Goal: Task Accomplishment & Management: Use online tool/utility

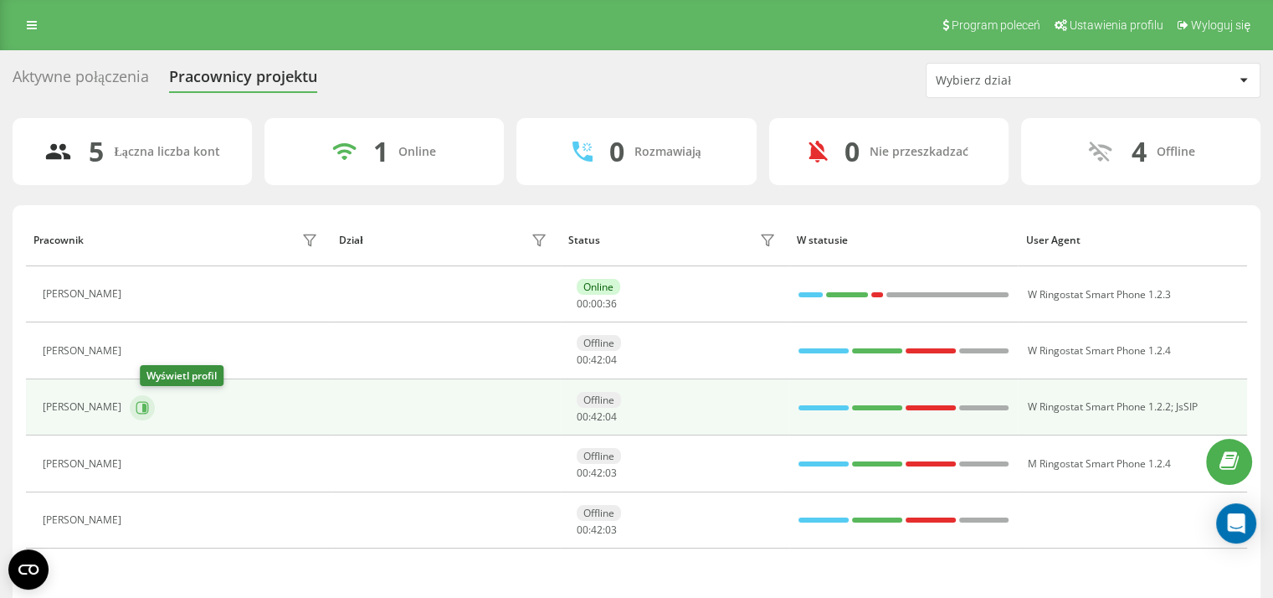
click at [146, 404] on icon at bounding box center [144, 407] width 4 height 8
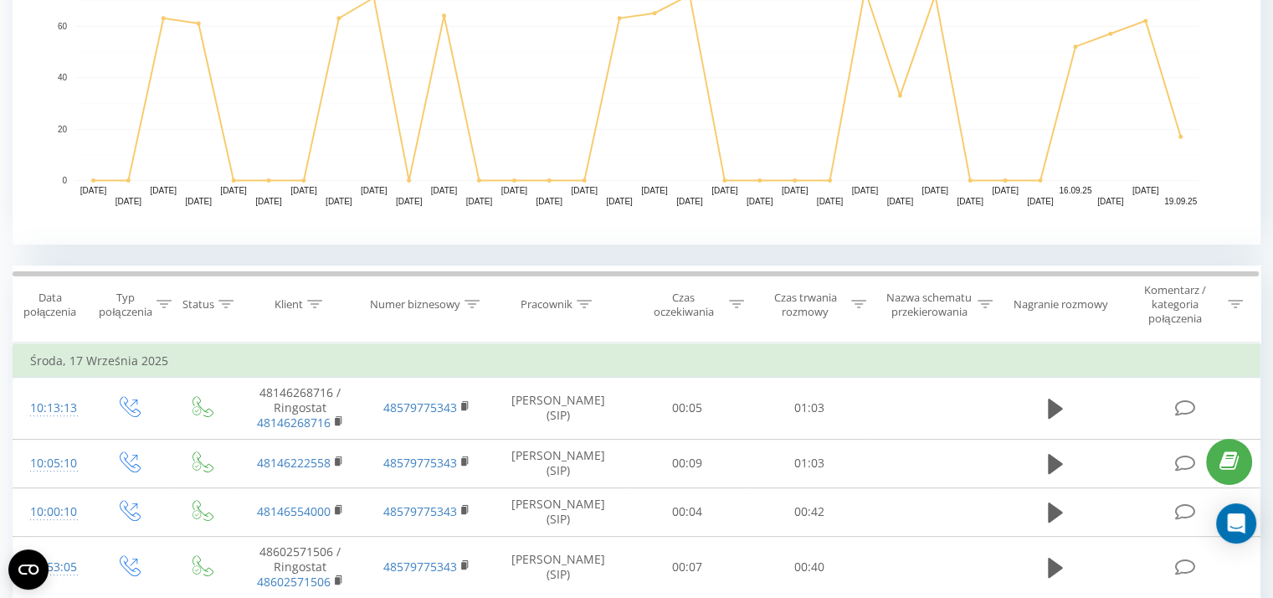
scroll to position [459, 0]
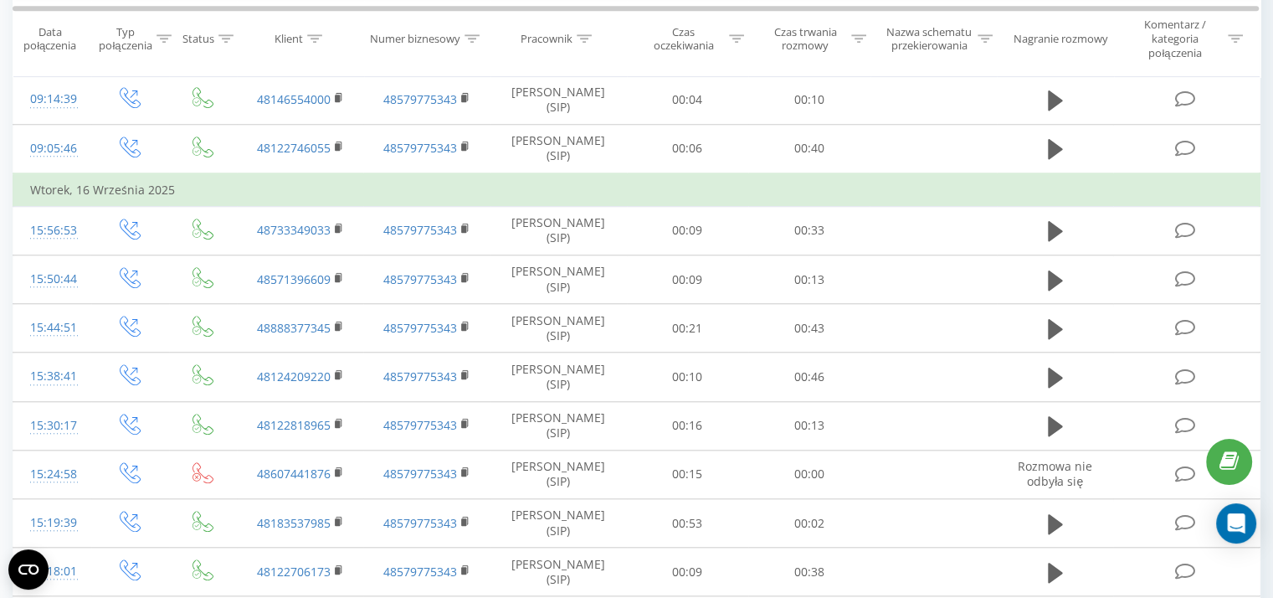
scroll to position [1610, 0]
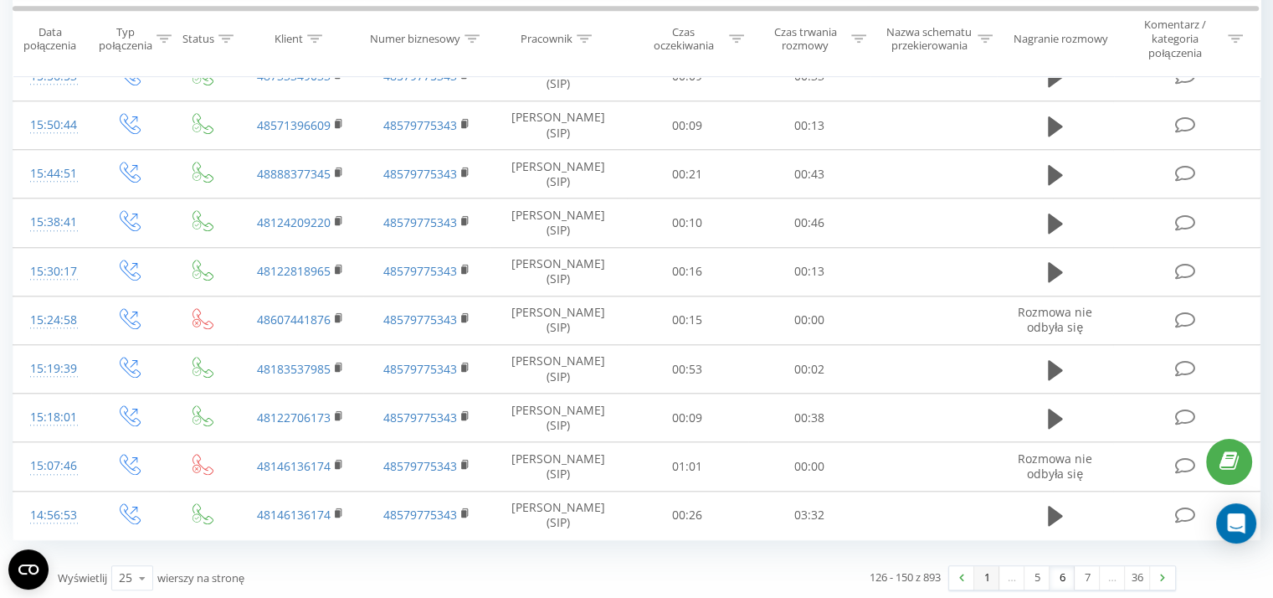
click at [981, 572] on link "1" at bounding box center [986, 577] width 25 height 23
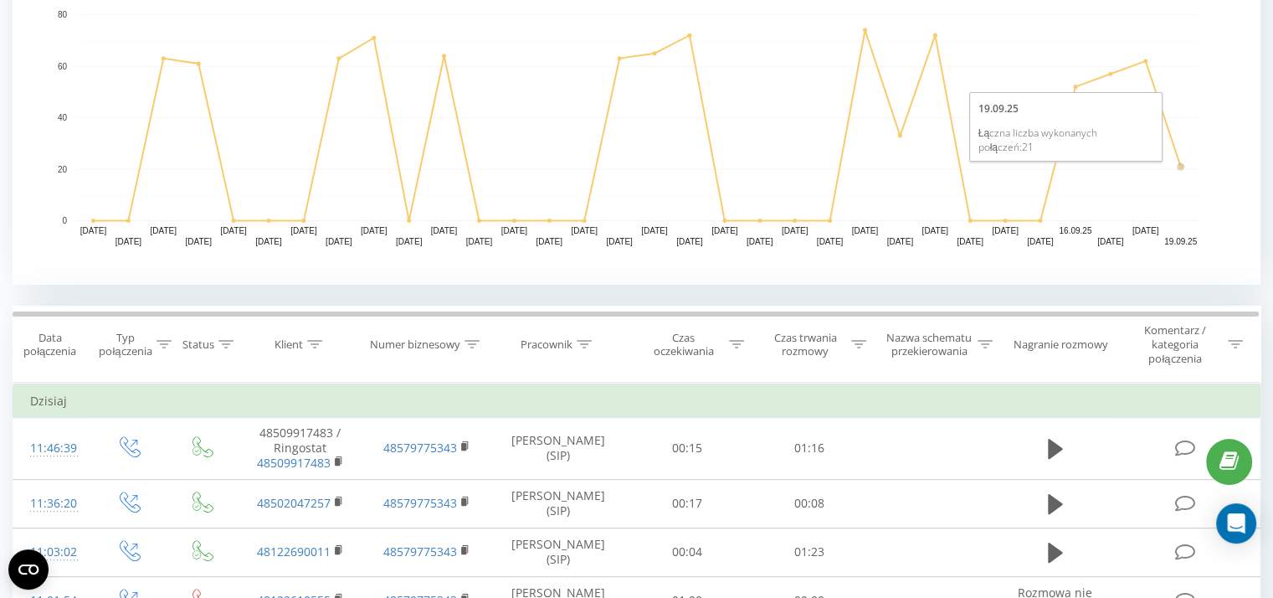
scroll to position [350, 0]
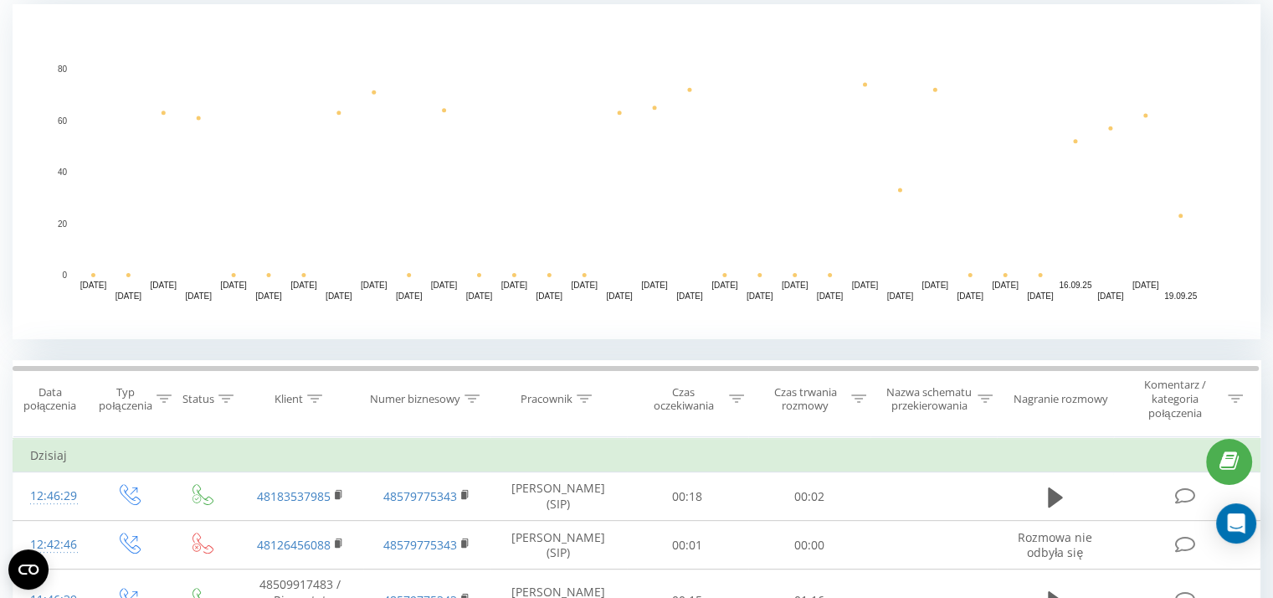
scroll to position [435, 0]
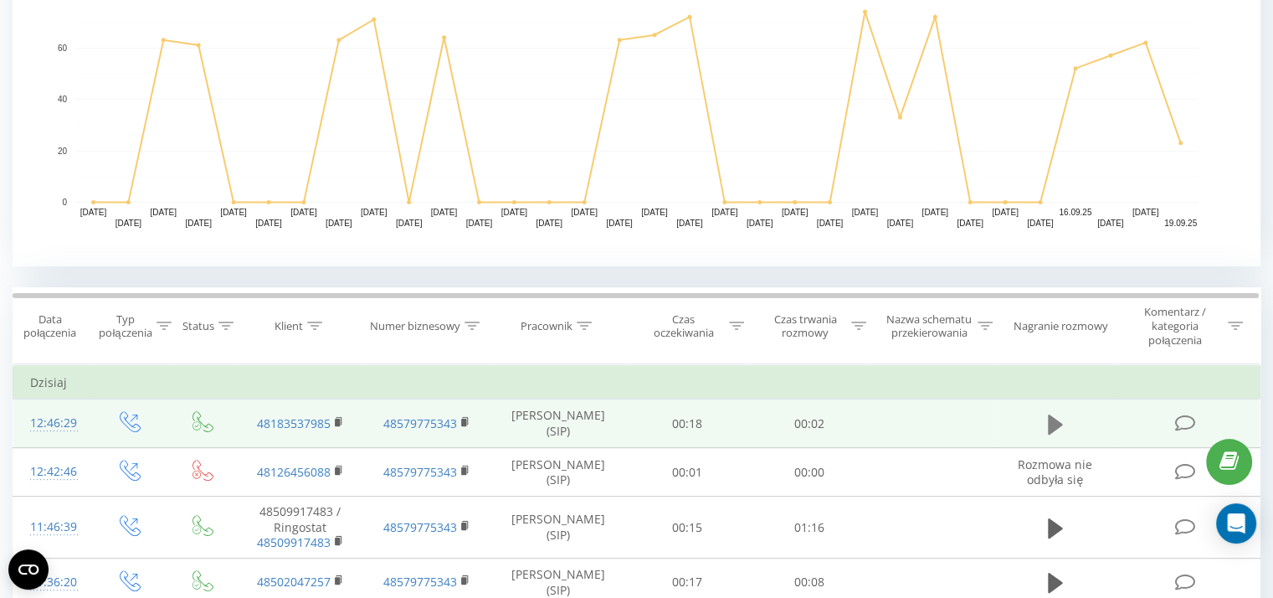
click at [1064, 424] on button at bounding box center [1055, 424] width 25 height 25
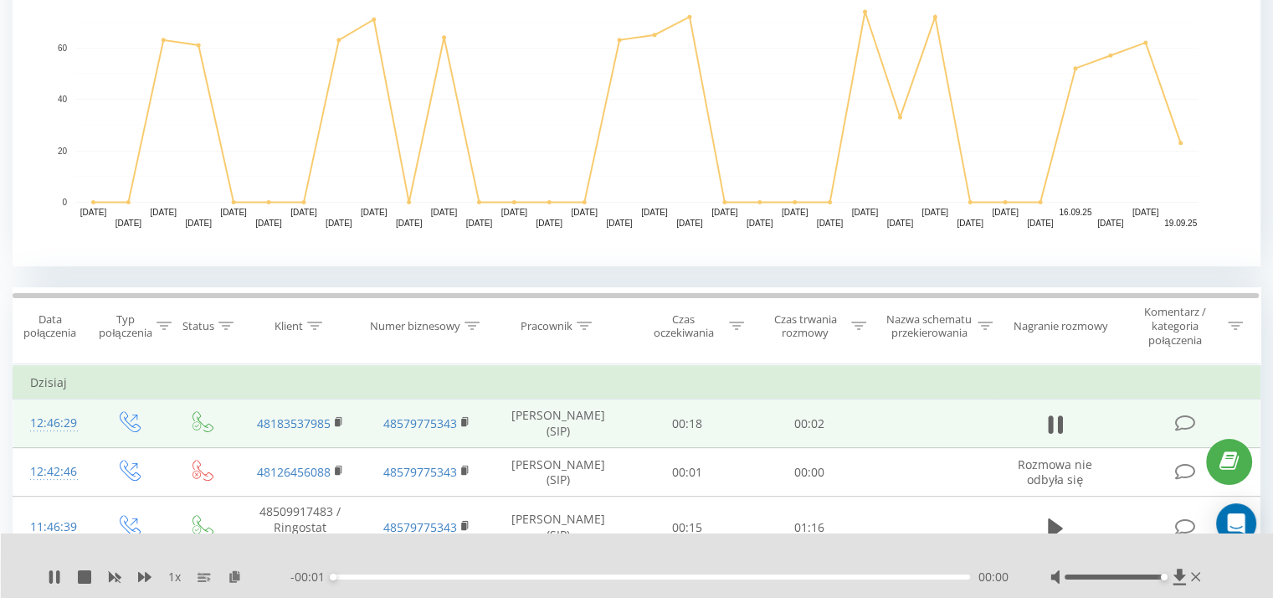
drag, startPoint x: 1160, startPoint y: 578, endPoint x: 1193, endPoint y: 588, distance: 34.1
click at [1193, 588] on div "1 x - 00:01 00:00 00:00" at bounding box center [637, 565] width 1273 height 64
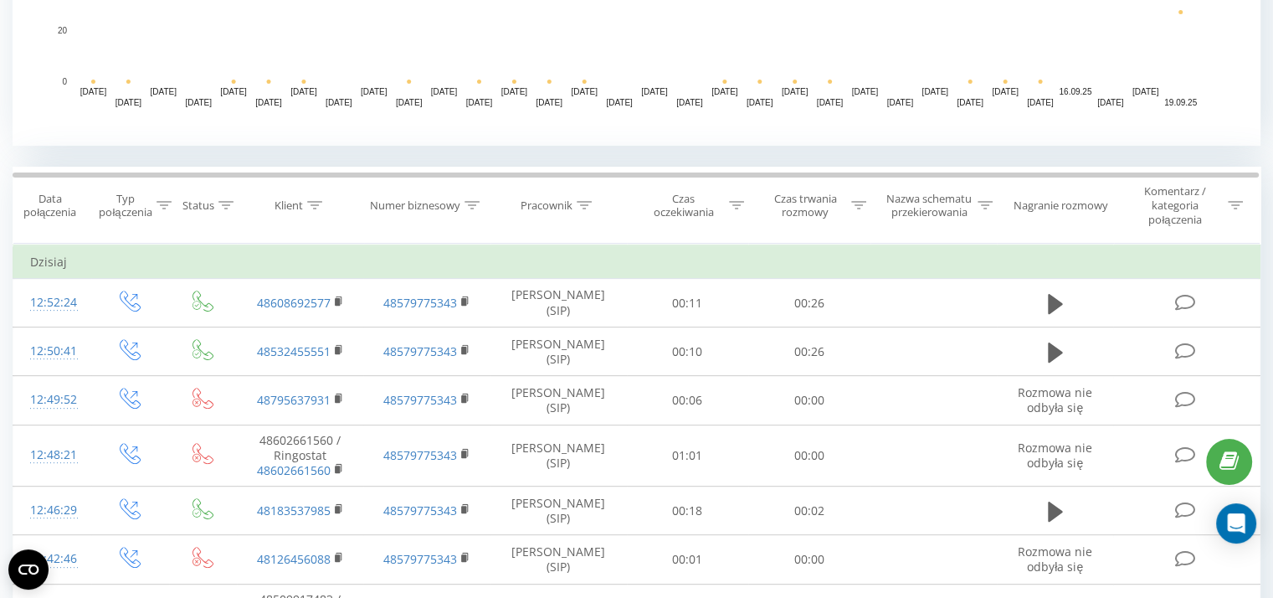
scroll to position [559, 0]
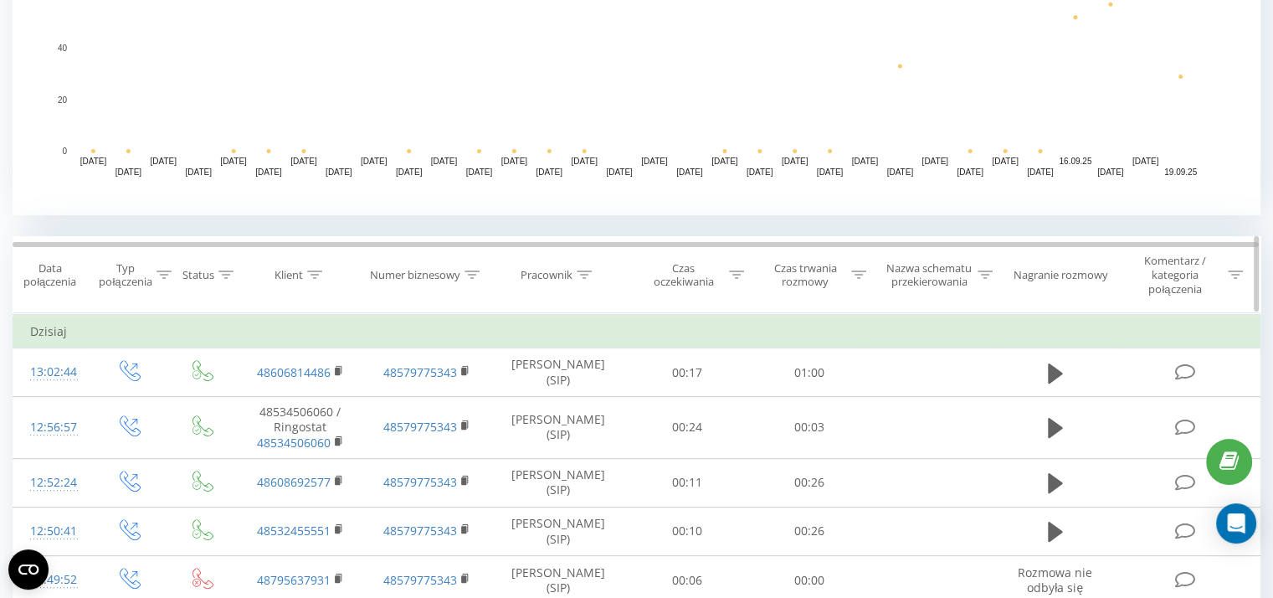
scroll to position [639, 0]
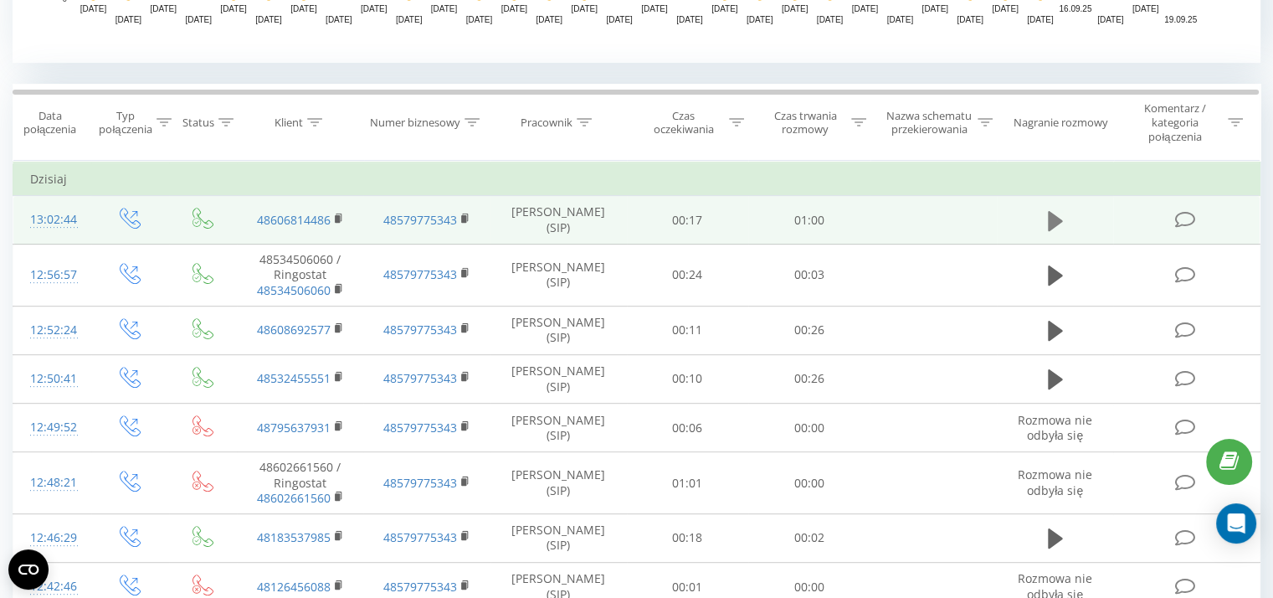
click at [1045, 223] on button at bounding box center [1055, 220] width 25 height 25
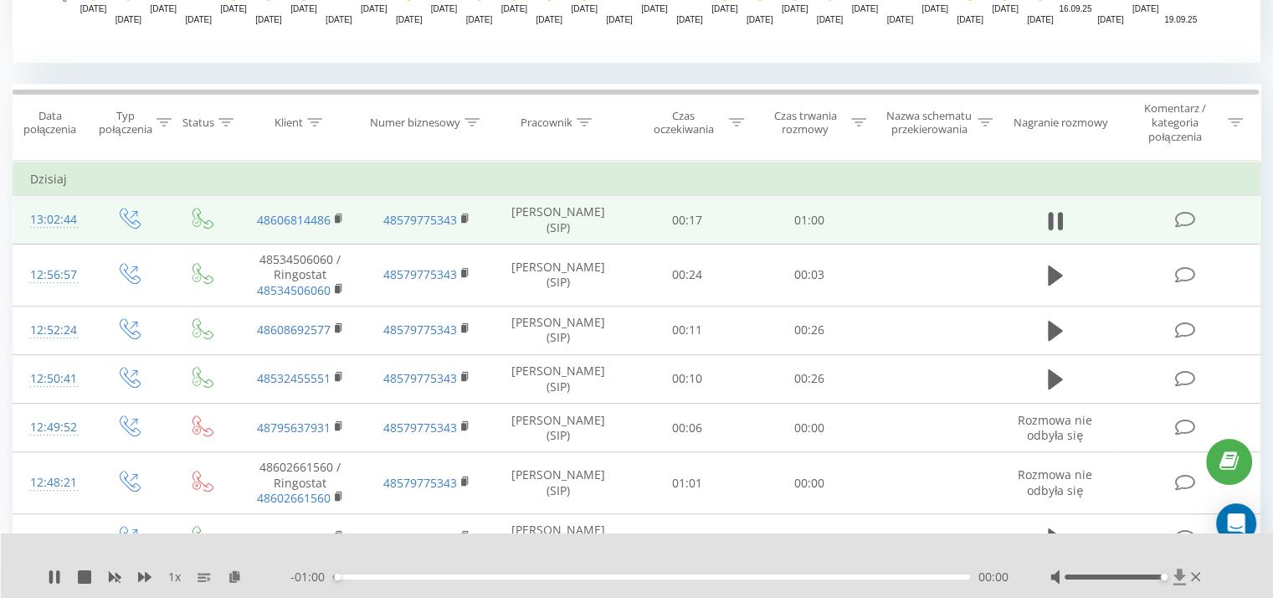
drag, startPoint x: 1157, startPoint y: 577, endPoint x: 1172, endPoint y: 582, distance: 15.1
click at [1172, 582] on div at bounding box center [1127, 576] width 154 height 17
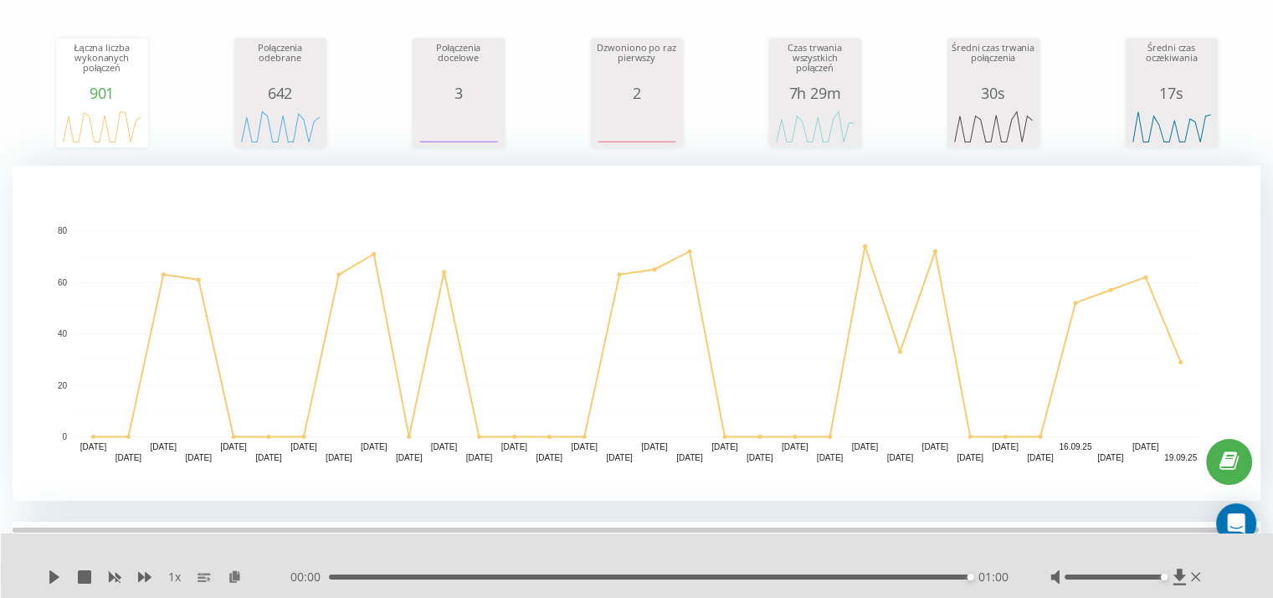
scroll to position [348, 0]
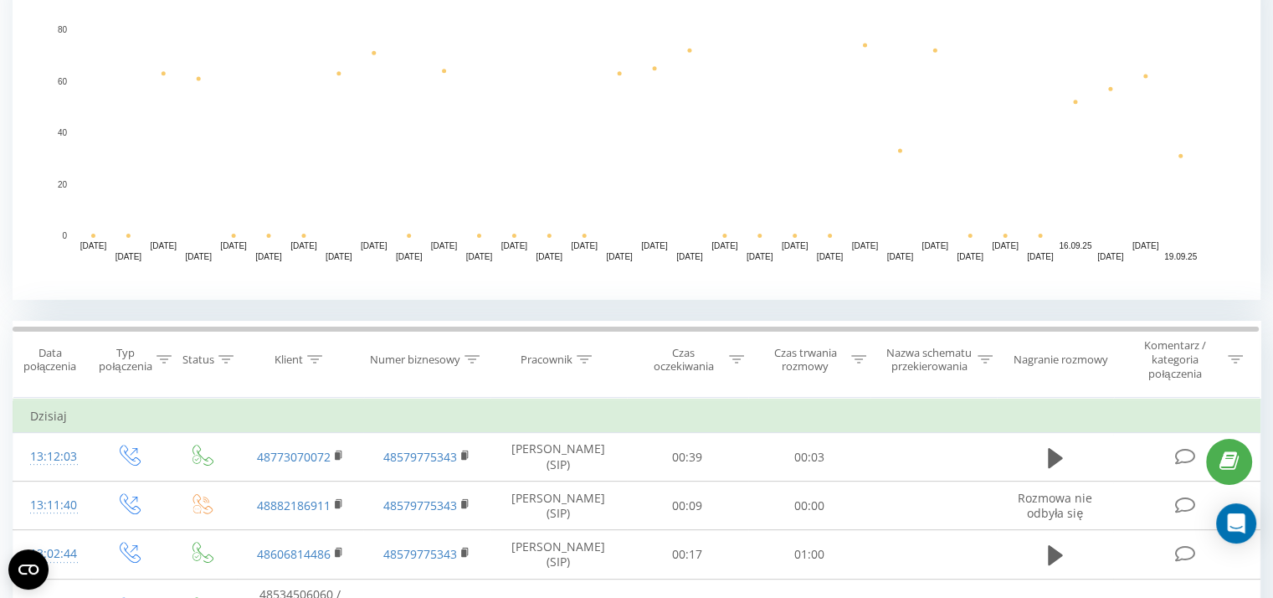
scroll to position [428, 0]
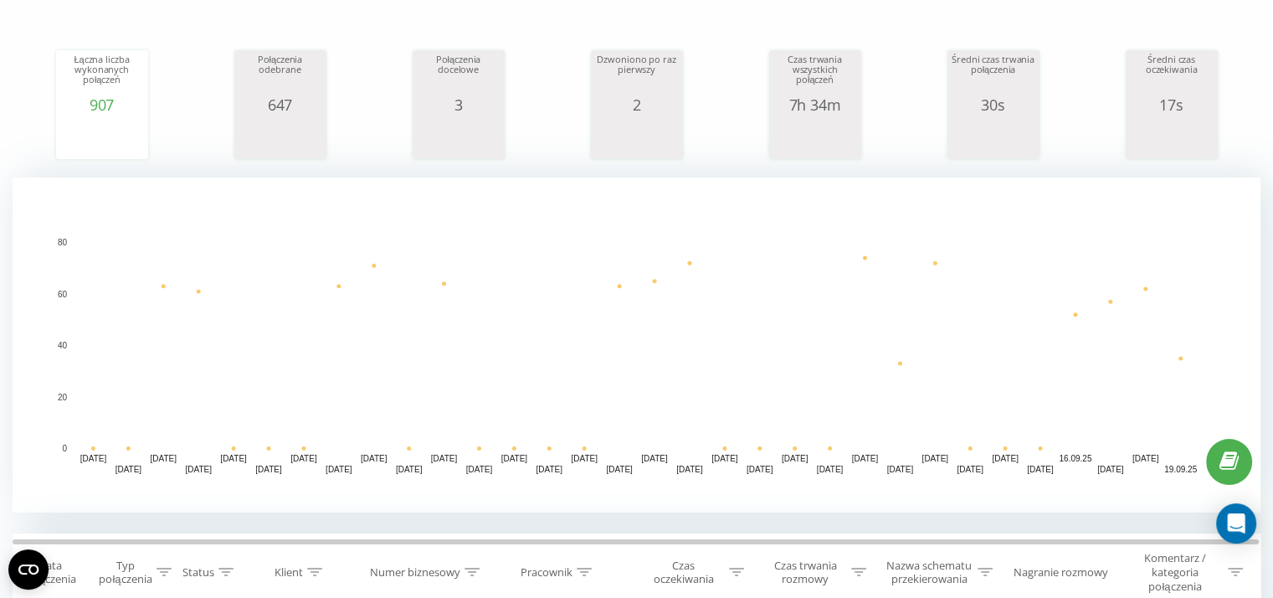
scroll to position [324, 0]
